Goal: Navigation & Orientation: Find specific page/section

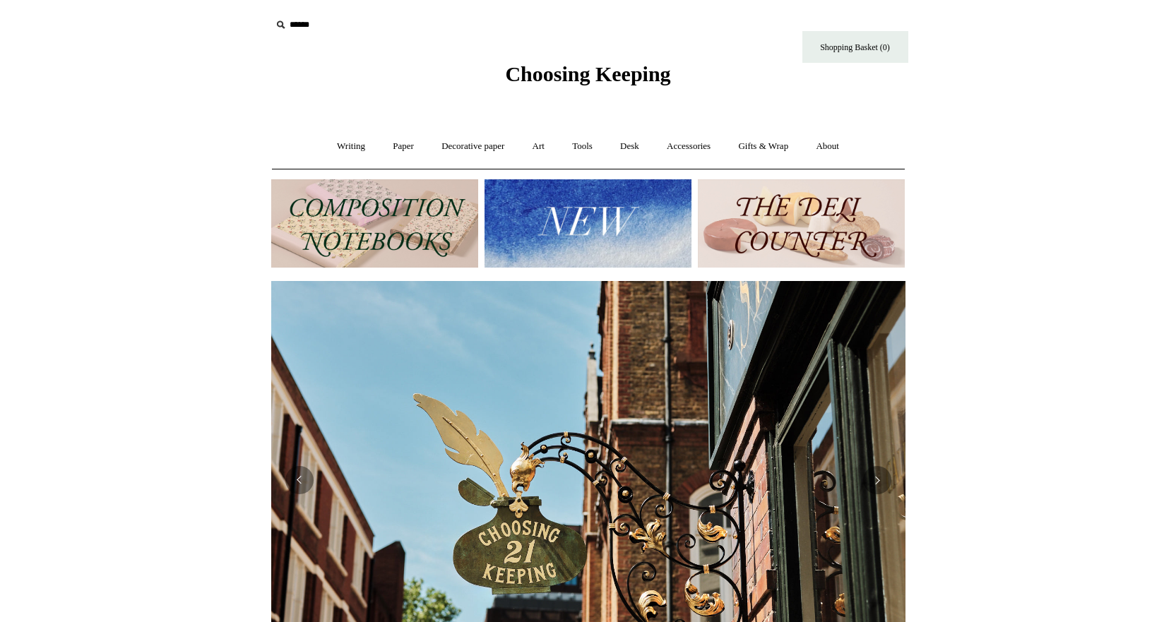
click at [369, 238] on img at bounding box center [374, 223] width 207 height 88
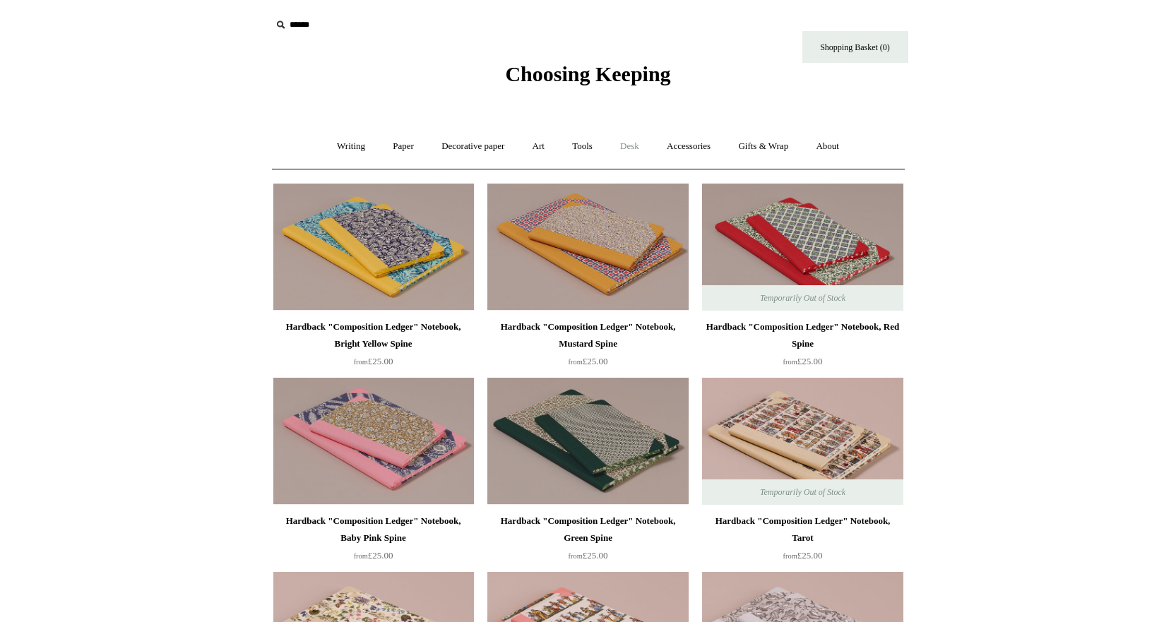
click at [627, 148] on link "Desk +" at bounding box center [629, 146] width 44 height 37
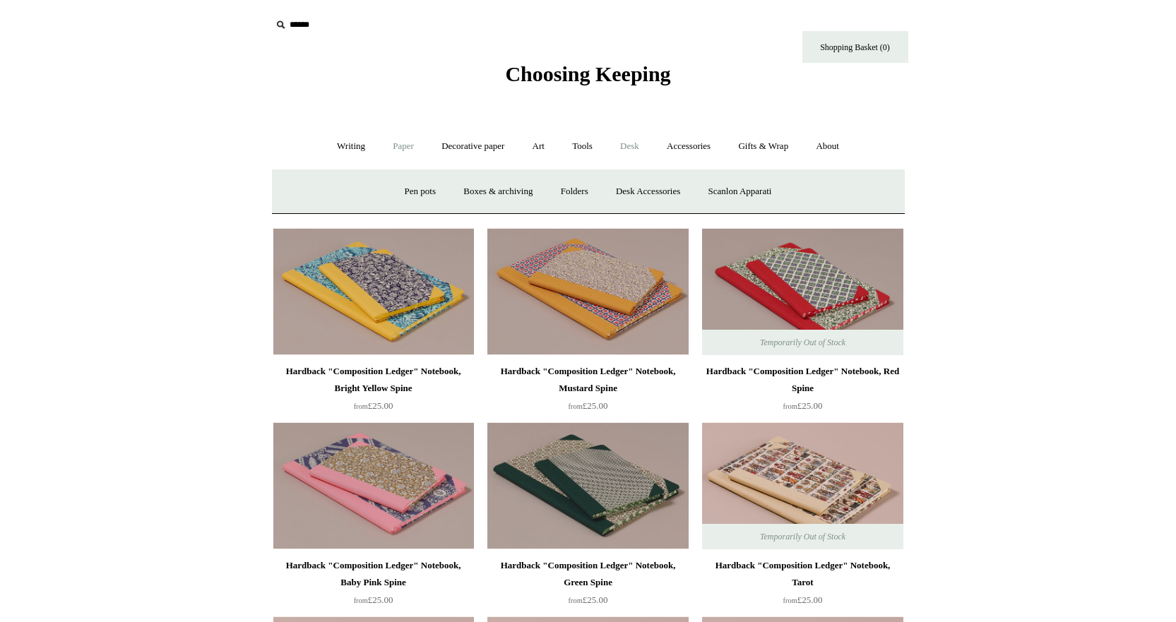
click at [404, 145] on link "Paper +" at bounding box center [403, 146] width 47 height 37
click at [588, 139] on link "Tools +" at bounding box center [582, 146] width 46 height 37
click at [496, 190] on link "Scissors" at bounding box center [508, 191] width 56 height 37
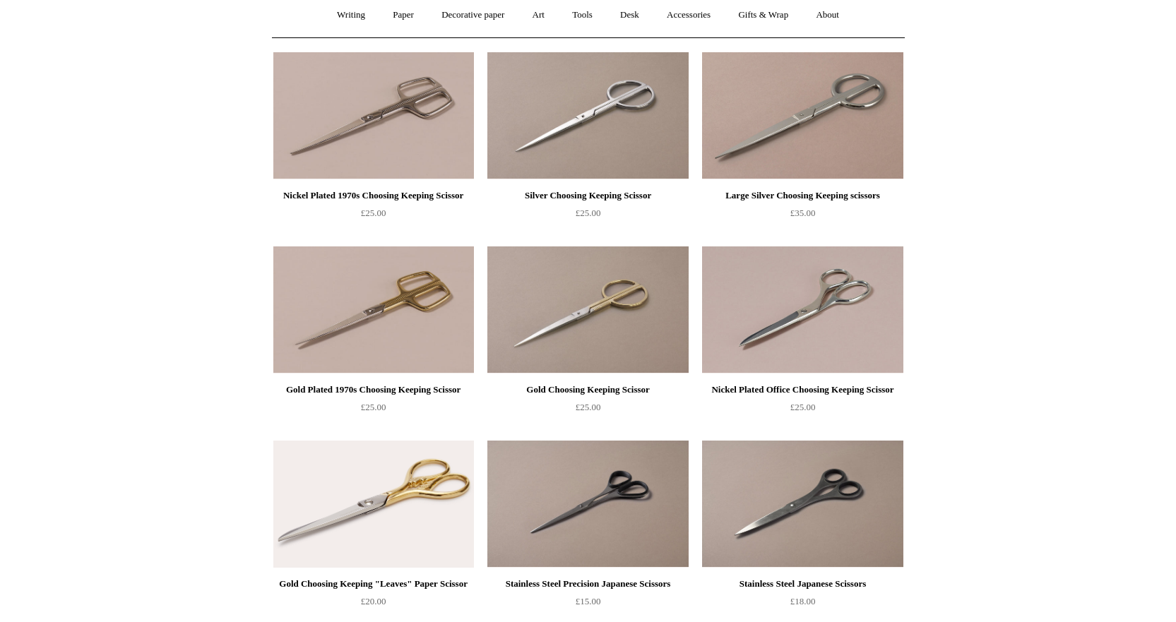
scroll to position [54, 0]
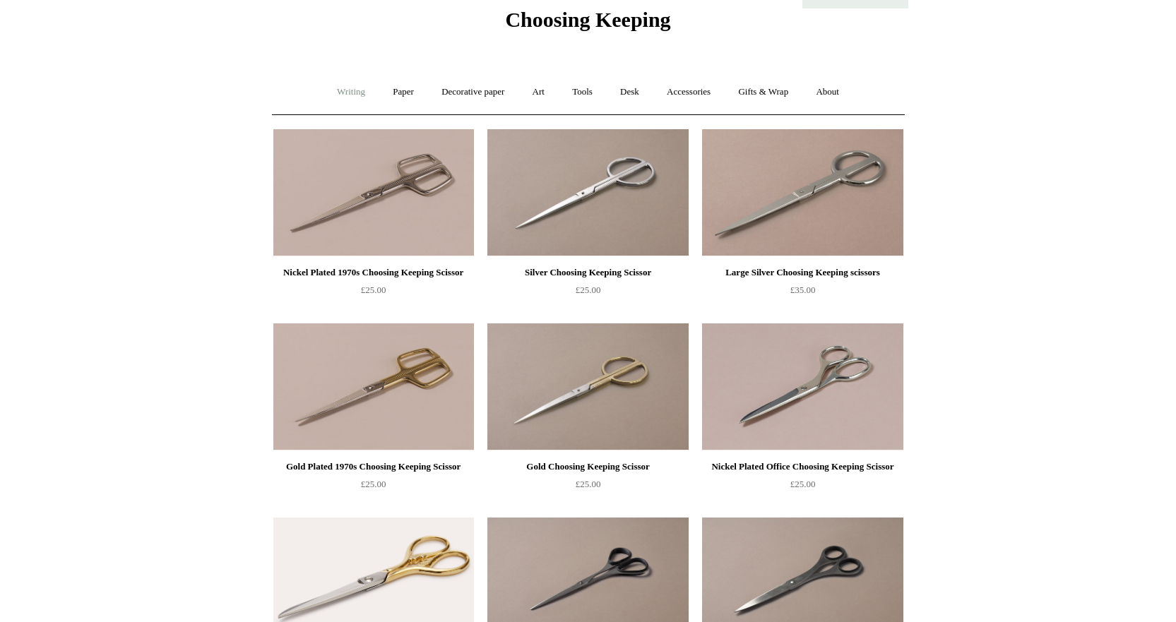
click at [326, 92] on link "Writing +" at bounding box center [351, 91] width 54 height 37
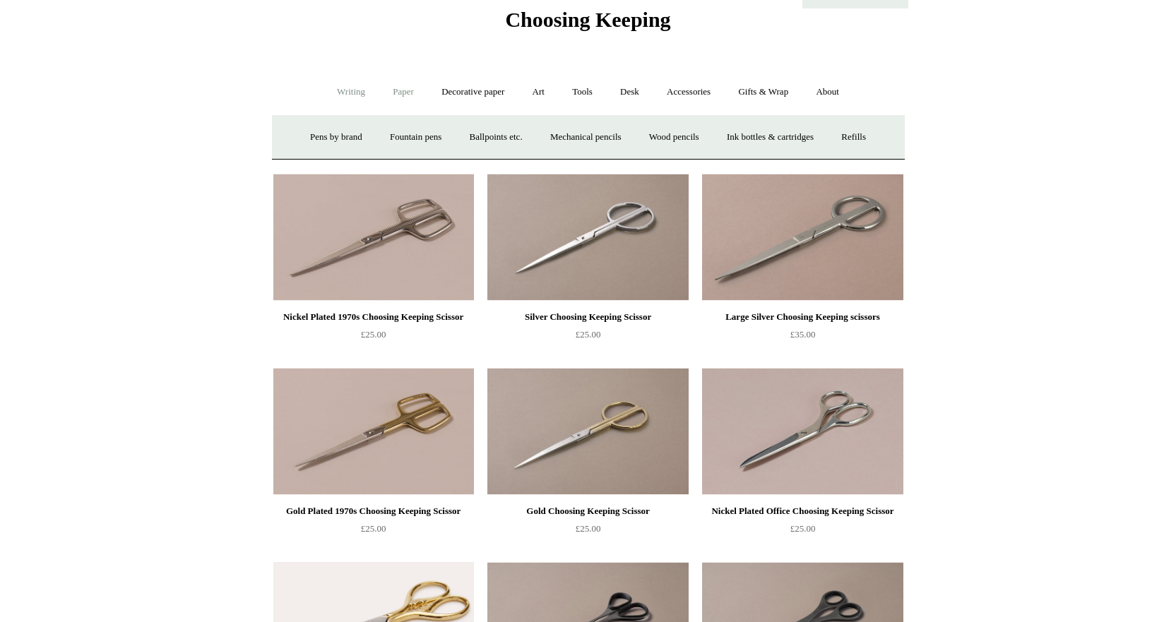
click at [393, 96] on link "Paper +" at bounding box center [403, 91] width 47 height 37
click at [451, 135] on link "📆 Dated Diaries 📆" at bounding box center [476, 137] width 103 height 37
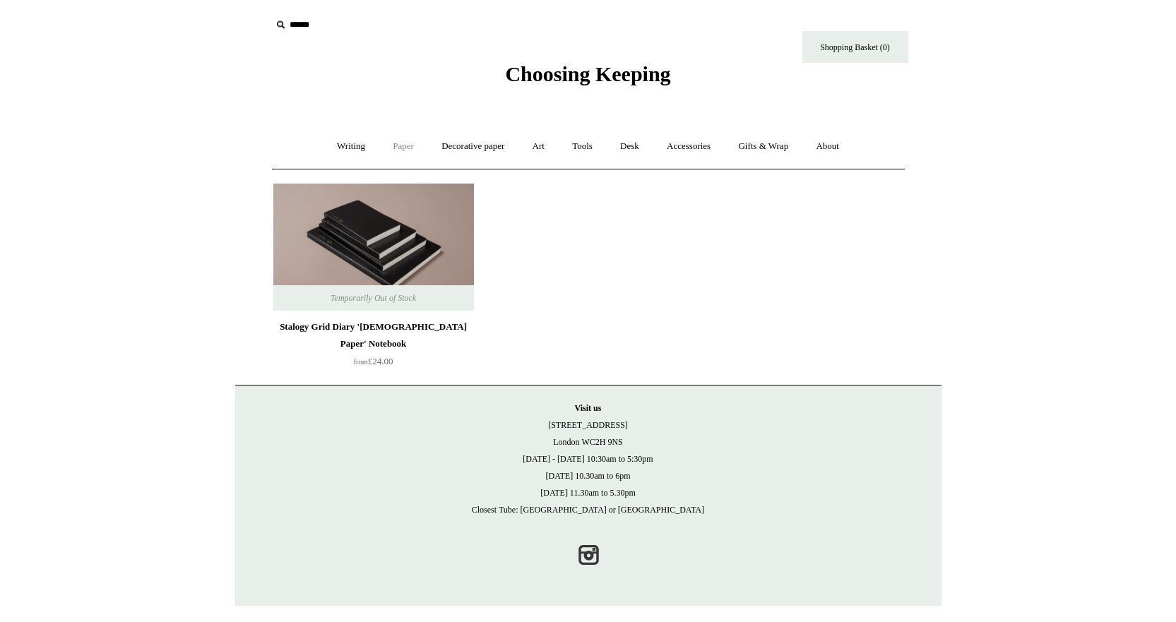
click at [396, 147] on link "Paper +" at bounding box center [403, 146] width 47 height 37
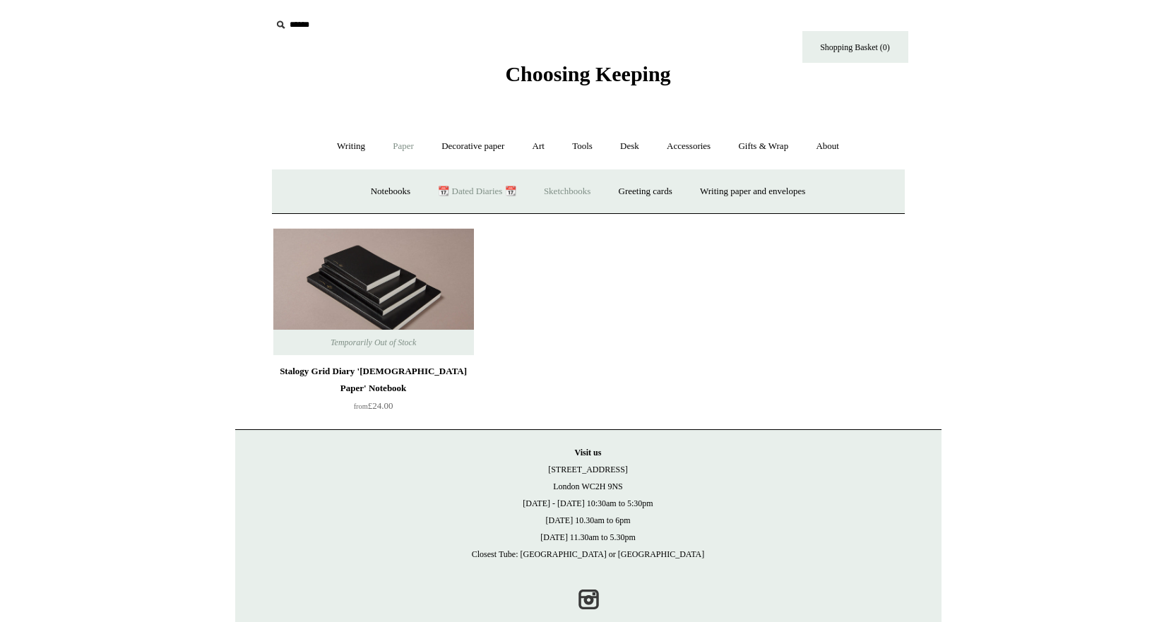
click at [574, 181] on link "Sketchbooks +" at bounding box center [567, 191] width 72 height 37
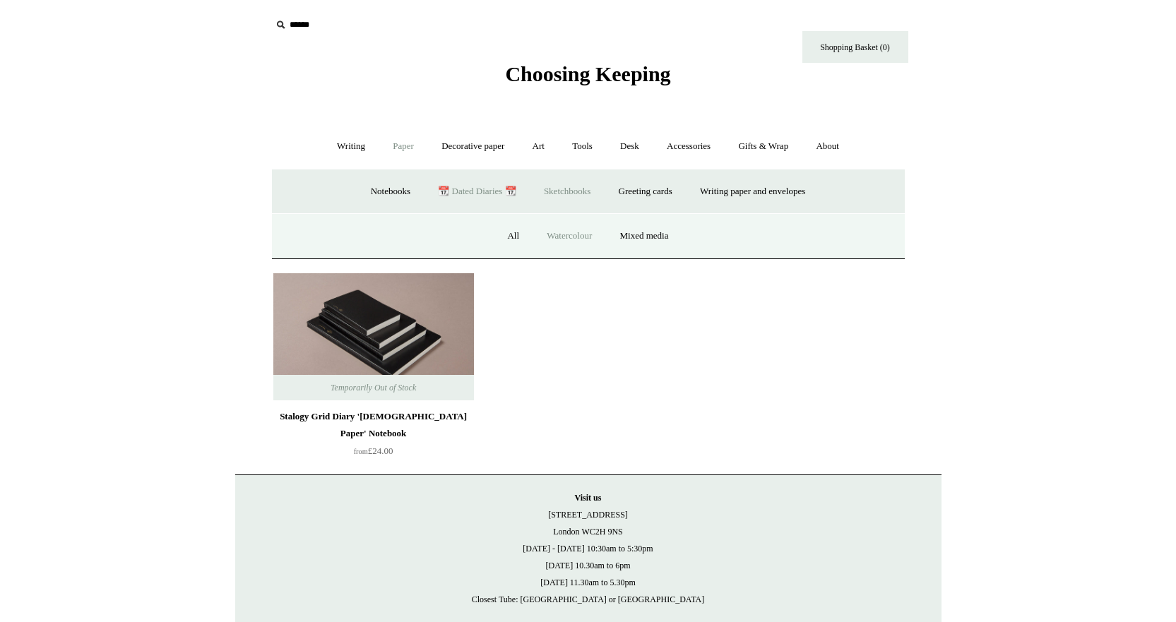
click at [559, 236] on link "Watercolour" at bounding box center [569, 236] width 71 height 37
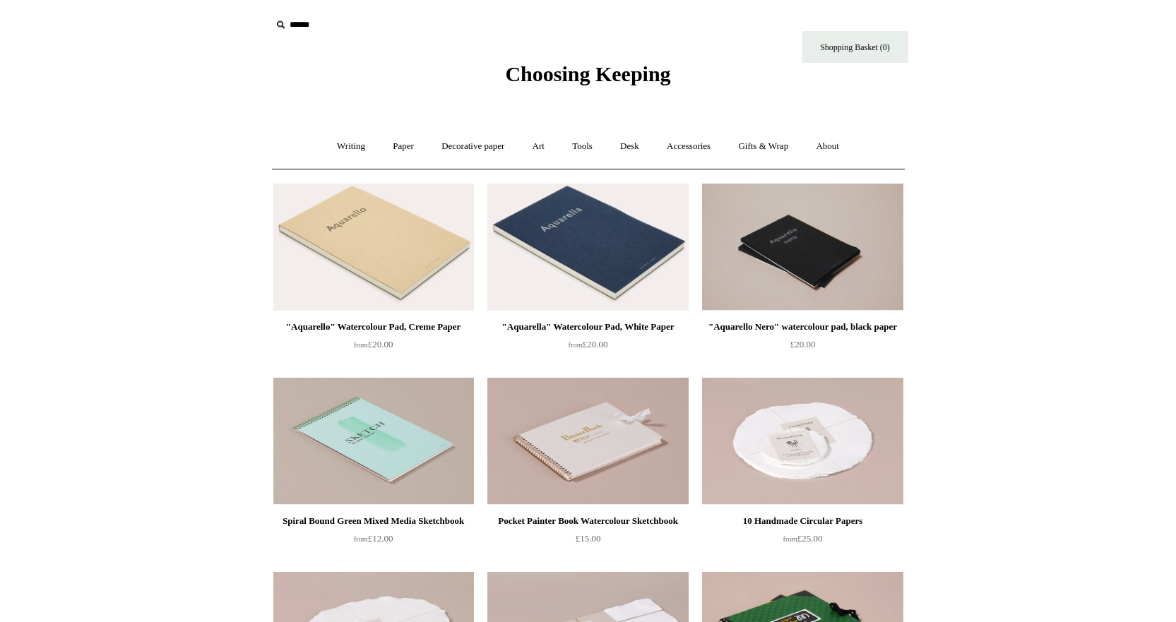
click at [585, 73] on span "Choosing Keeping" at bounding box center [587, 73] width 165 height 23
